Goal: Task Accomplishment & Management: Use online tool/utility

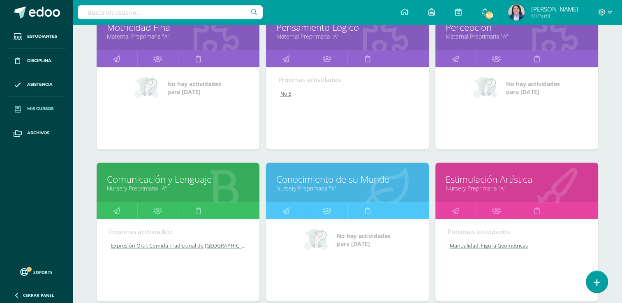
scroll to position [322, 0]
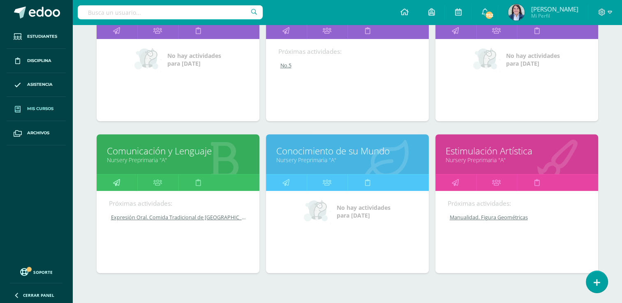
click at [117, 182] on icon at bounding box center [116, 183] width 7 height 16
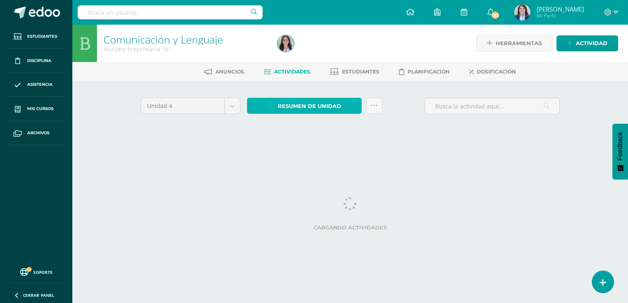
click at [295, 103] on span "Resumen de unidad" at bounding box center [309, 106] width 63 height 15
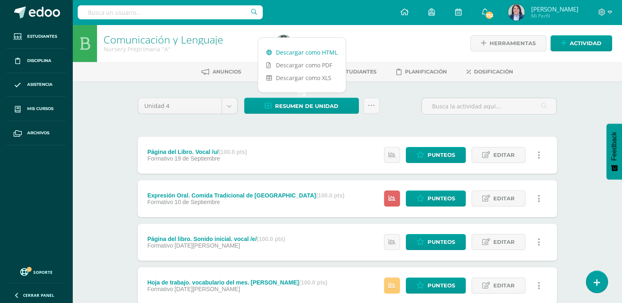
click at [298, 53] on link "Descargar como HTML" at bounding box center [301, 52] width 87 height 13
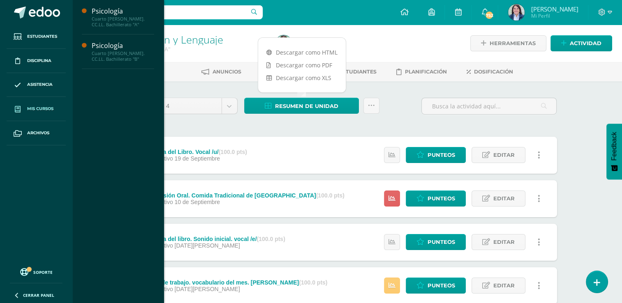
click at [36, 106] on span "Mis cursos" at bounding box center [40, 109] width 26 height 7
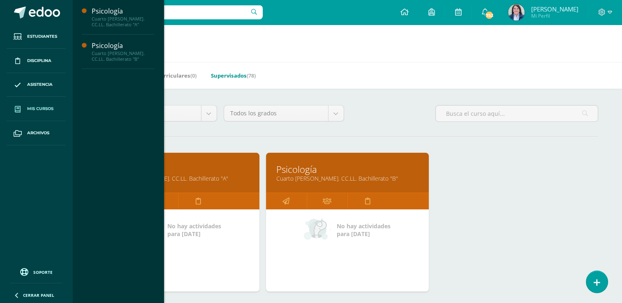
click at [231, 75] on link "Supervisados (78)" at bounding box center [233, 75] width 45 height 13
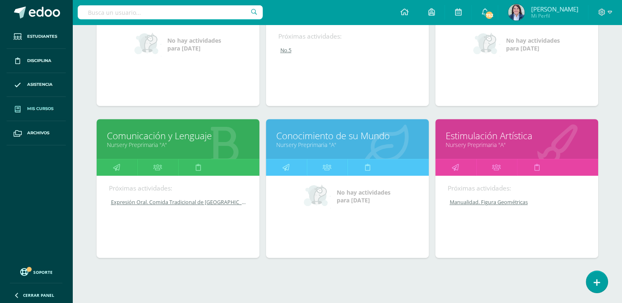
scroll to position [346, 0]
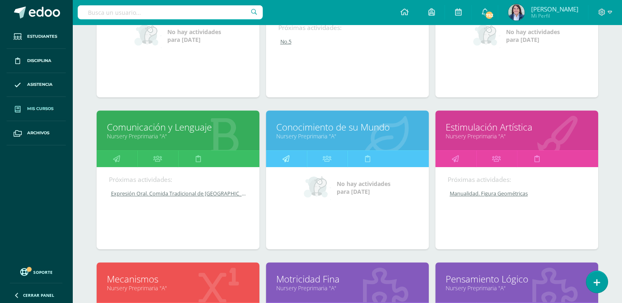
click at [283, 158] on icon at bounding box center [285, 159] width 7 height 16
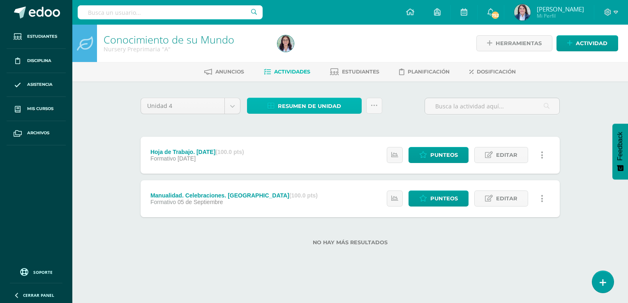
click at [290, 104] on span "Resumen de unidad" at bounding box center [309, 106] width 63 height 15
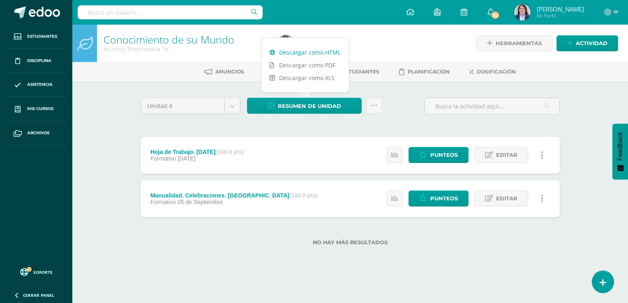
click at [304, 51] on link "Descargar como HTML" at bounding box center [304, 52] width 87 height 13
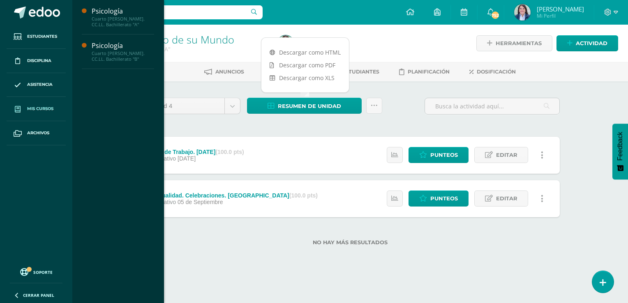
click at [32, 108] on span "Mis cursos" at bounding box center [40, 109] width 26 height 7
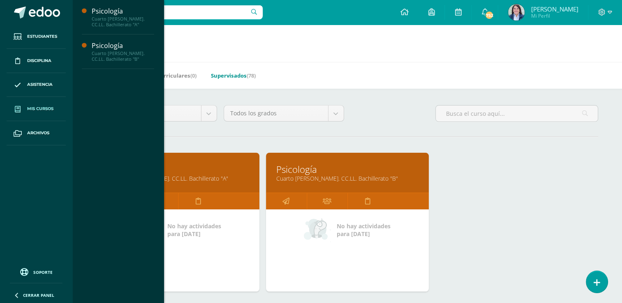
click at [235, 76] on link "Supervisados (78)" at bounding box center [233, 75] width 45 height 13
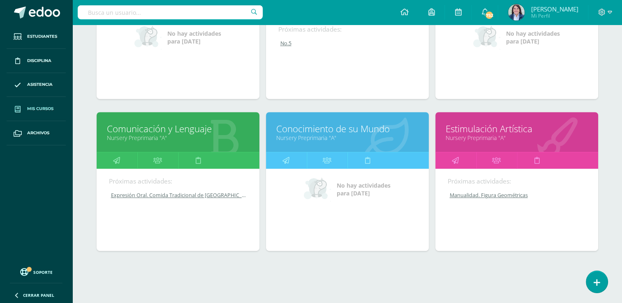
scroll to position [357, 0]
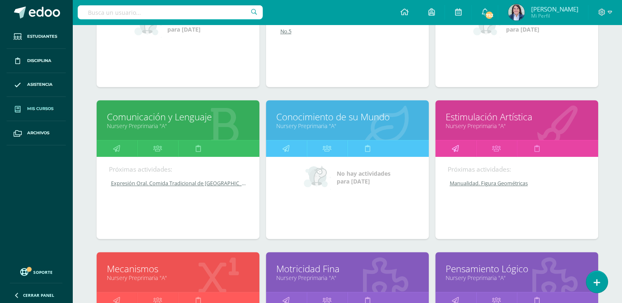
click at [454, 144] on icon at bounding box center [454, 148] width 7 height 16
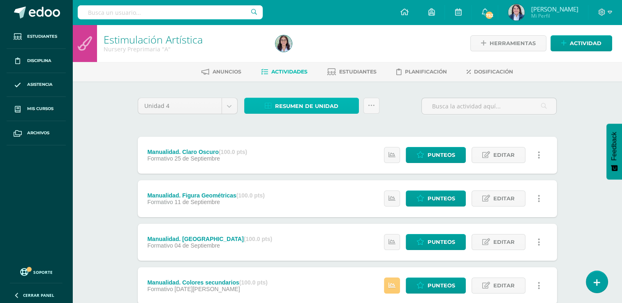
click at [304, 105] on span "Resumen de unidad" at bounding box center [306, 106] width 63 height 15
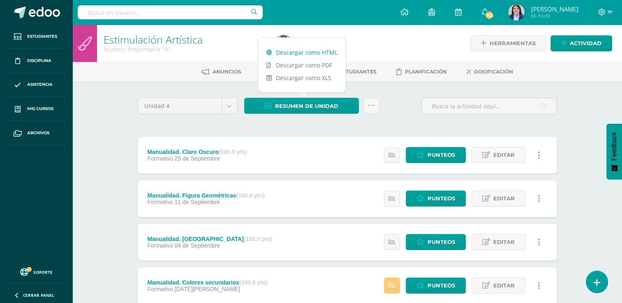
click at [299, 51] on link "Descargar como HTML" at bounding box center [301, 52] width 87 height 13
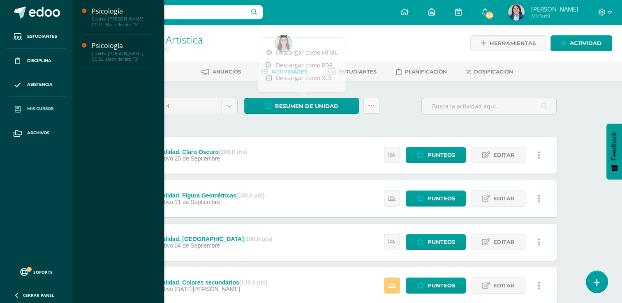
click at [39, 108] on span "Mis cursos" at bounding box center [40, 109] width 26 height 7
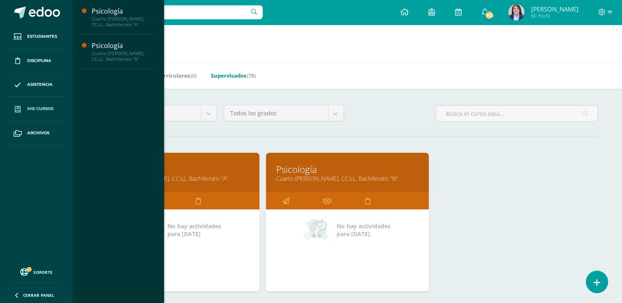
click at [232, 76] on link "Supervisados (78)" at bounding box center [233, 75] width 45 height 13
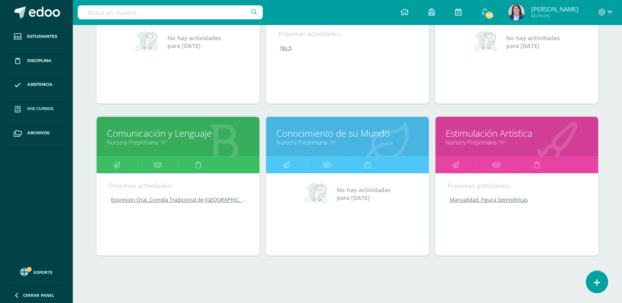
scroll to position [357, 0]
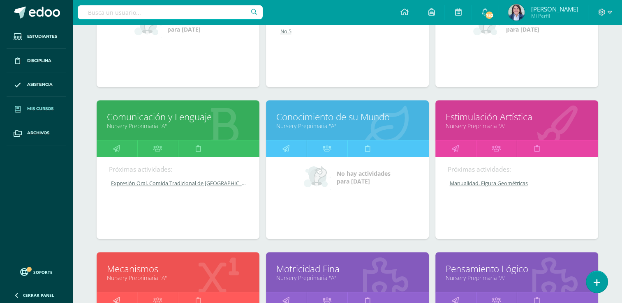
click at [116, 296] on icon at bounding box center [116, 300] width 7 height 16
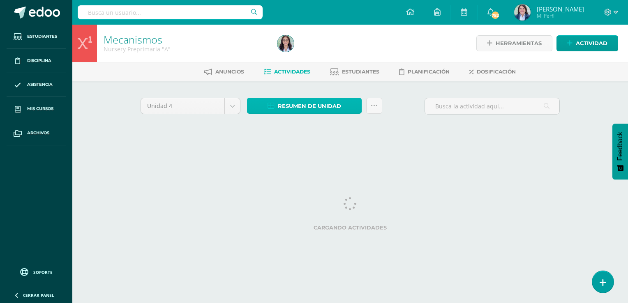
click at [294, 108] on span "Resumen de unidad" at bounding box center [309, 106] width 63 height 15
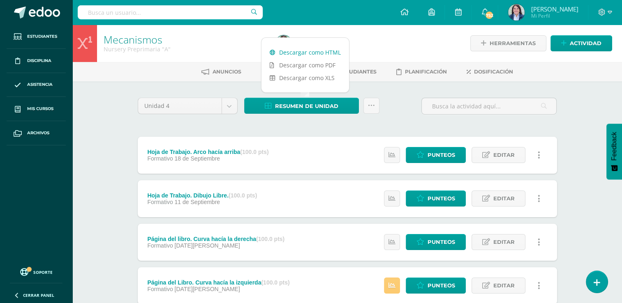
click at [308, 52] on link "Descargar como HTML" at bounding box center [304, 52] width 87 height 13
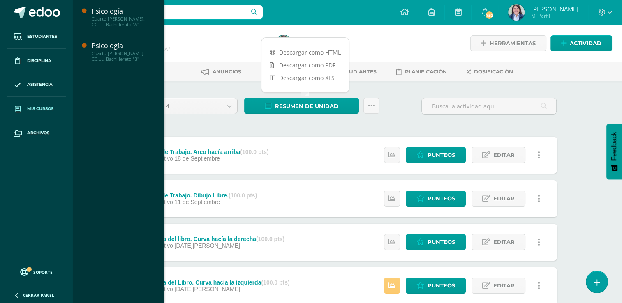
click at [41, 106] on span "Mis cursos" at bounding box center [40, 109] width 26 height 7
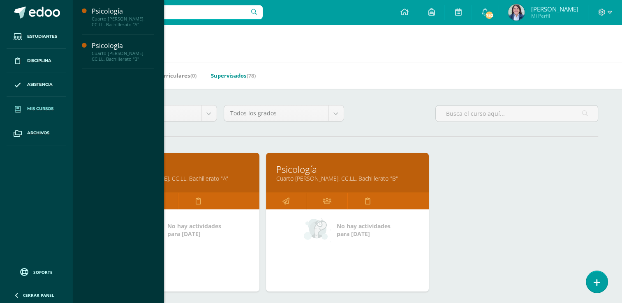
click at [232, 77] on link "Supervisados (78)" at bounding box center [233, 75] width 45 height 13
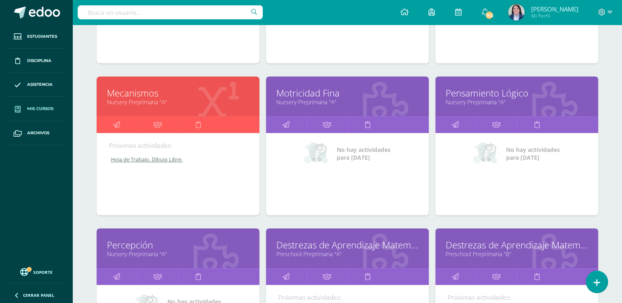
scroll to position [539, 0]
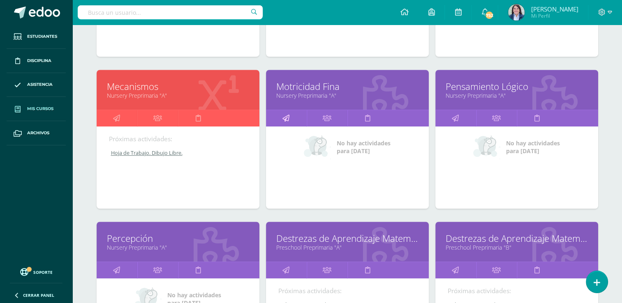
click at [284, 117] on icon at bounding box center [285, 118] width 7 height 16
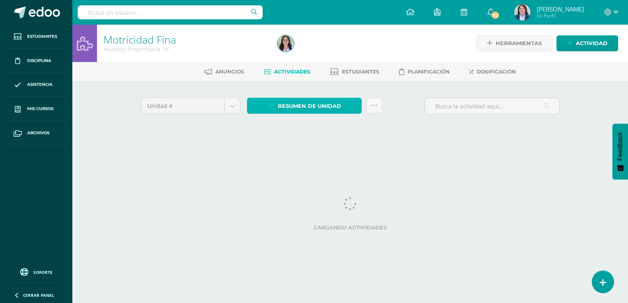
click at [289, 105] on span "Resumen de unidad" at bounding box center [309, 106] width 63 height 15
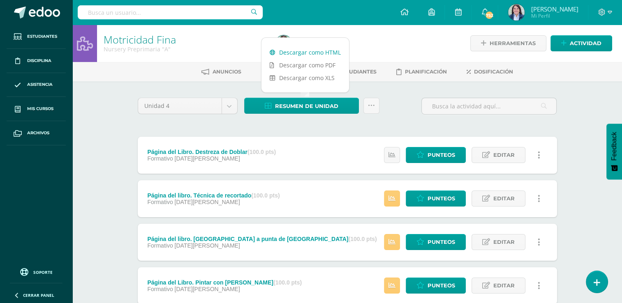
click at [300, 50] on link "Descargar como HTML" at bounding box center [304, 52] width 87 height 13
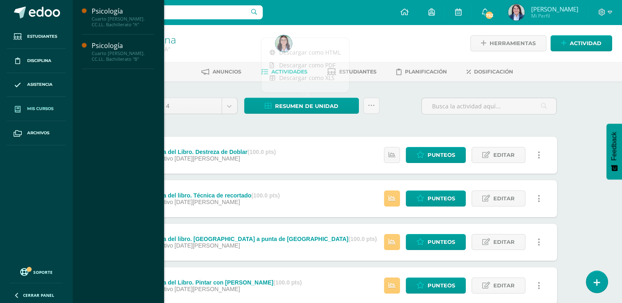
click at [41, 108] on span "Mis cursos" at bounding box center [40, 109] width 26 height 7
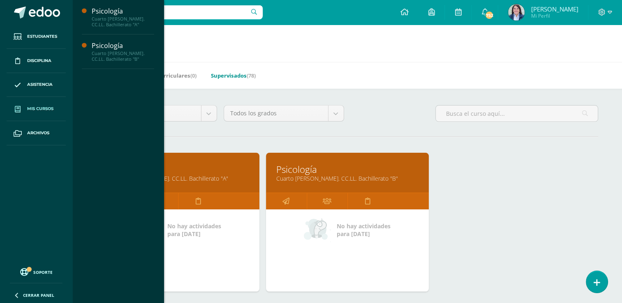
click at [232, 75] on link "Supervisados (78)" at bounding box center [233, 75] width 45 height 13
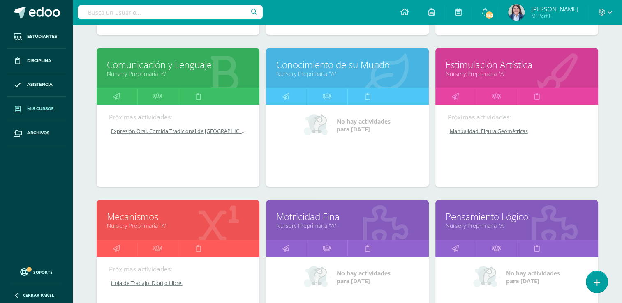
scroll to position [426, 0]
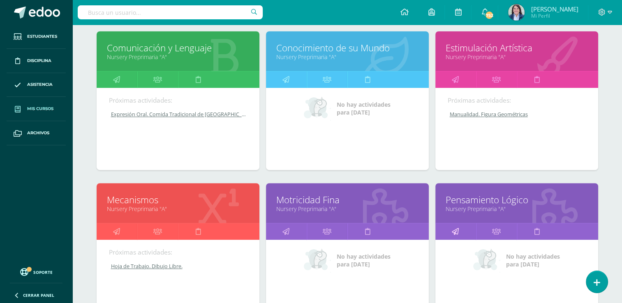
click at [452, 231] on icon at bounding box center [454, 231] width 7 height 16
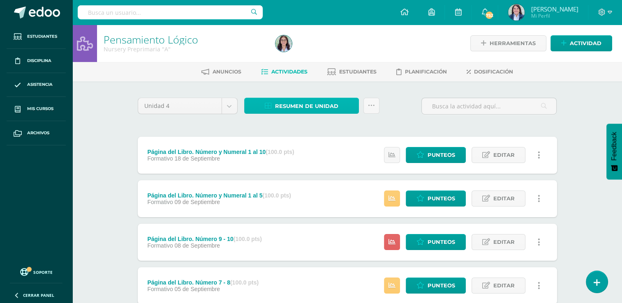
click at [294, 105] on span "Resumen de unidad" at bounding box center [306, 106] width 63 height 15
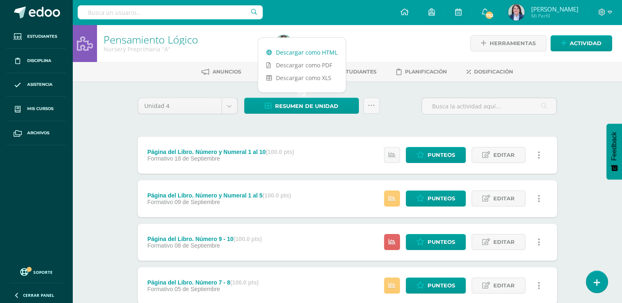
click at [288, 53] on link "Descargar como HTML" at bounding box center [301, 52] width 87 height 13
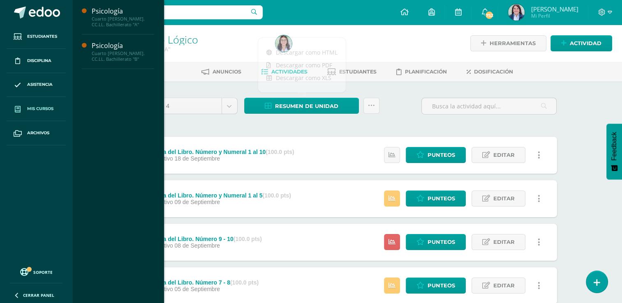
click at [43, 110] on span "Mis cursos" at bounding box center [40, 109] width 26 height 7
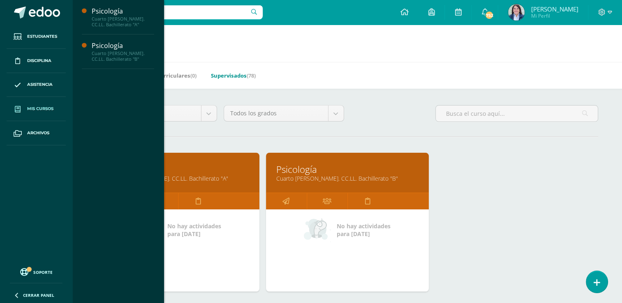
click at [227, 74] on link "Supervisados (78)" at bounding box center [233, 75] width 45 height 13
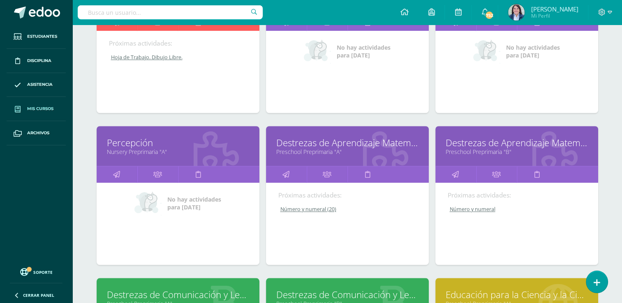
scroll to position [680, 0]
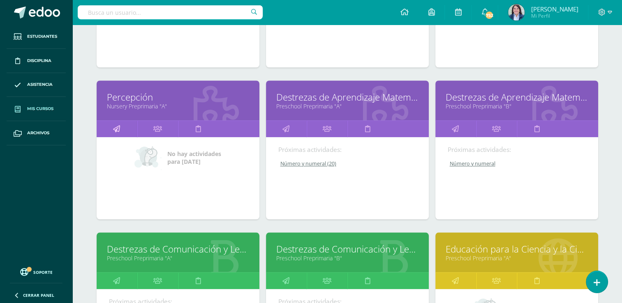
click at [117, 127] on icon at bounding box center [116, 129] width 7 height 16
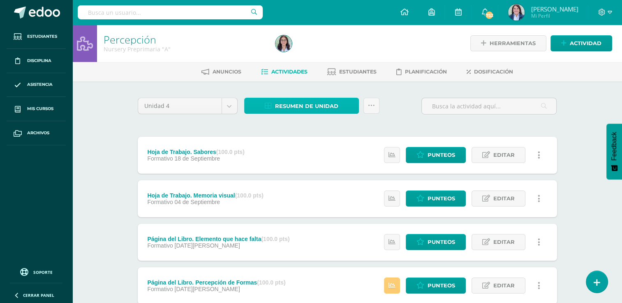
click at [306, 106] on span "Resumen de unidad" at bounding box center [306, 106] width 63 height 15
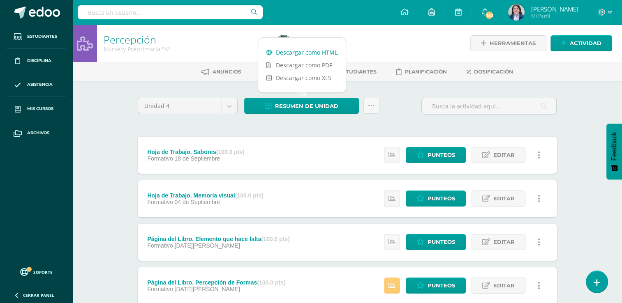
click at [309, 51] on link "Descargar como HTML" at bounding box center [301, 52] width 87 height 13
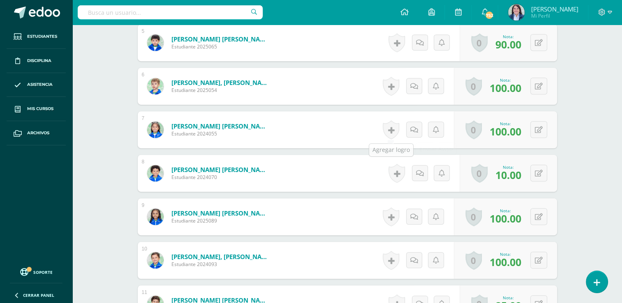
scroll to position [435, 0]
click at [538, 172] on button at bounding box center [543, 173] width 17 height 17
click at [485, 175] on input "10.00" at bounding box center [487, 176] width 33 height 16
type input "100.00"
click at [523, 173] on icon at bounding box center [521, 176] width 7 height 7
